Goal: Information Seeking & Learning: Stay updated

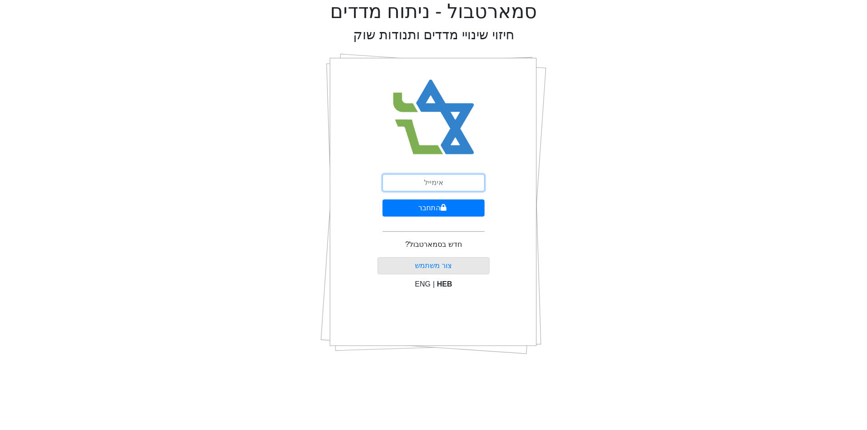
click at [456, 183] on input "email" at bounding box center [433, 182] width 102 height 17
type input "ר"
type input "[EMAIL_ADDRESS][DOMAIN_NAME]"
click at [382, 200] on button "התחבר" at bounding box center [433, 208] width 102 height 17
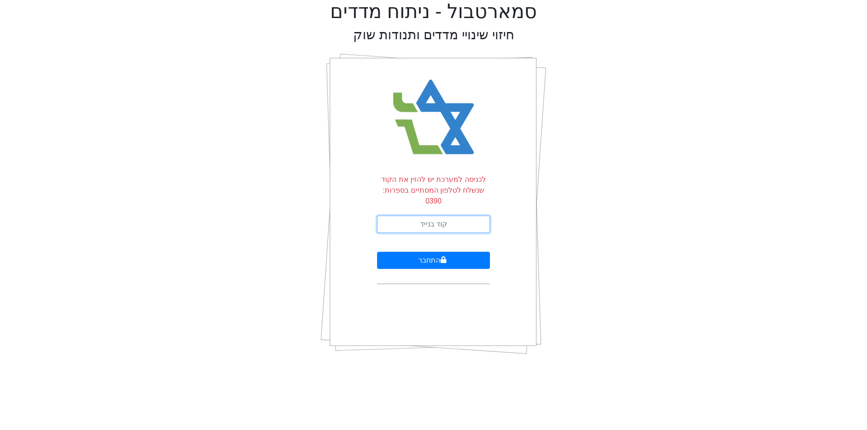
click at [453, 216] on input "text" at bounding box center [433, 224] width 113 height 17
type input "535281"
click at [377, 252] on button "התחבר" at bounding box center [433, 260] width 113 height 17
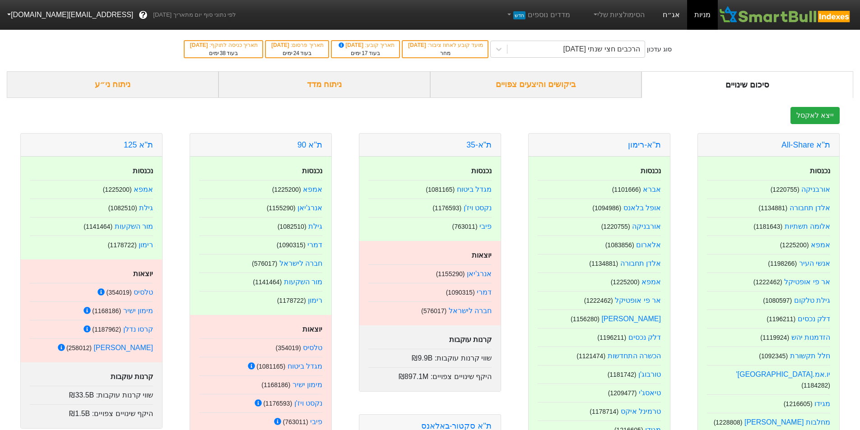
click at [660, 12] on link "אג״ח" at bounding box center [672, 15] width 32 height 30
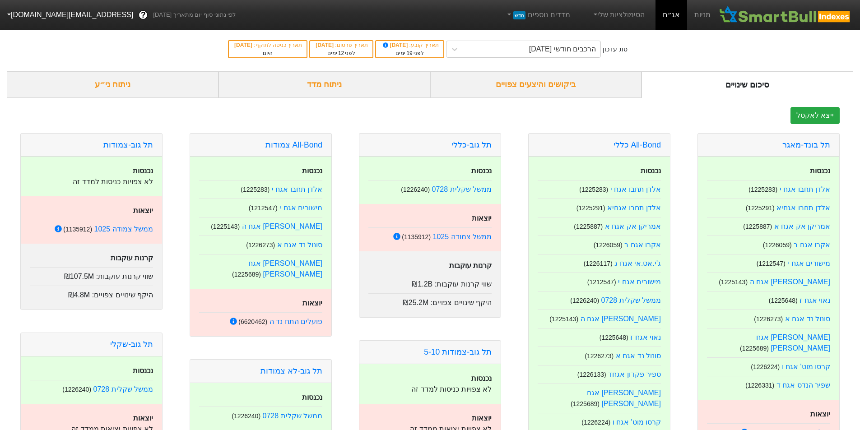
click at [495, 85] on div "ביקושים והיצעים צפויים" at bounding box center [536, 84] width 212 height 27
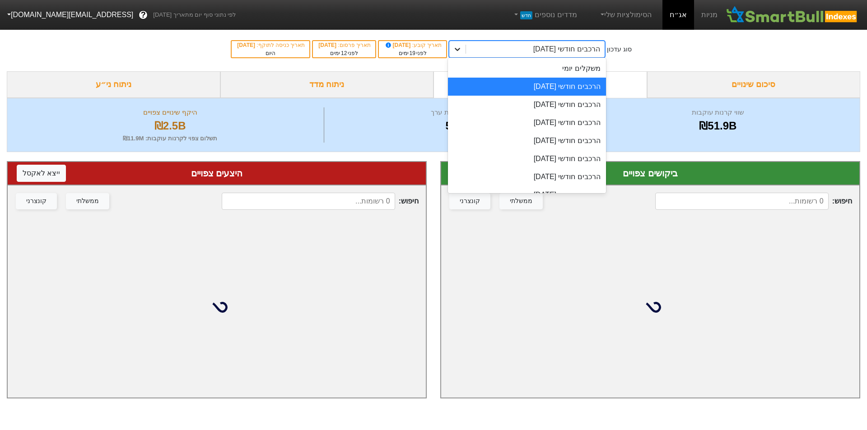
click at [462, 48] on icon at bounding box center [457, 49] width 9 height 9
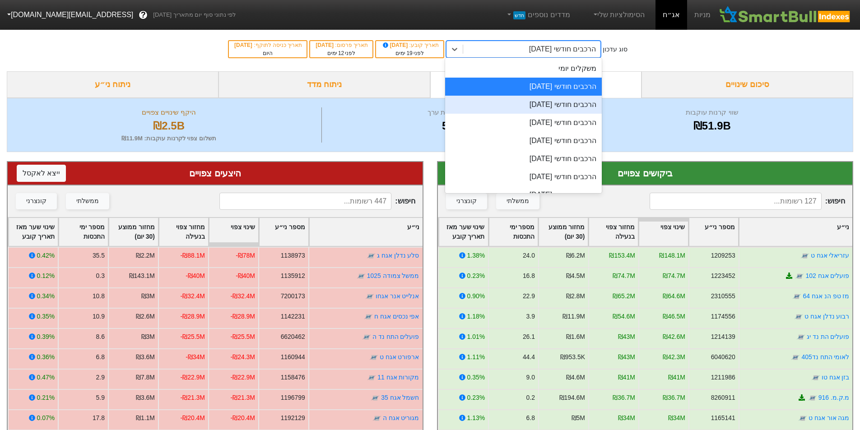
click at [563, 104] on div "הרכבים חודשי [DATE]" at bounding box center [523, 105] width 157 height 18
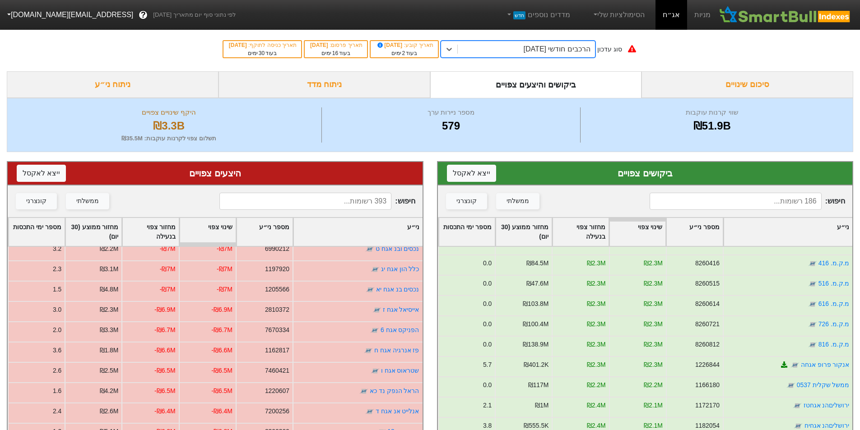
scroll to position [1309, 0]
